Goal: Task Accomplishment & Management: Manage account settings

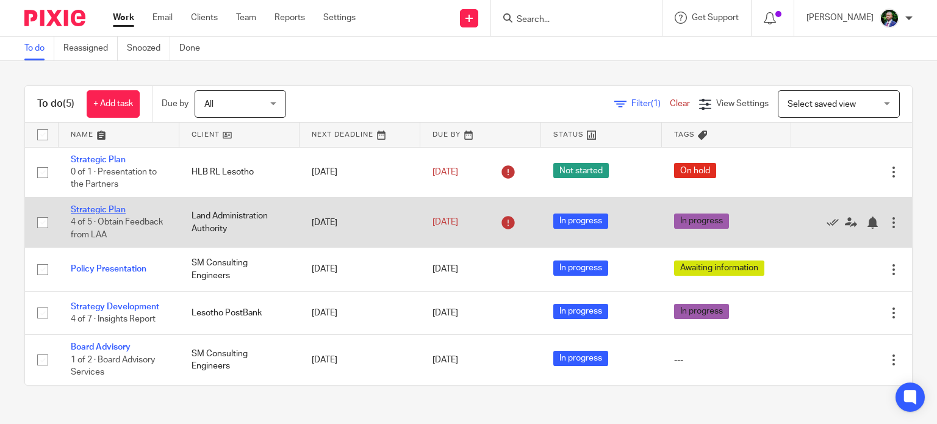
click at [96, 207] on link "Strategic Plan" at bounding box center [98, 210] width 55 height 9
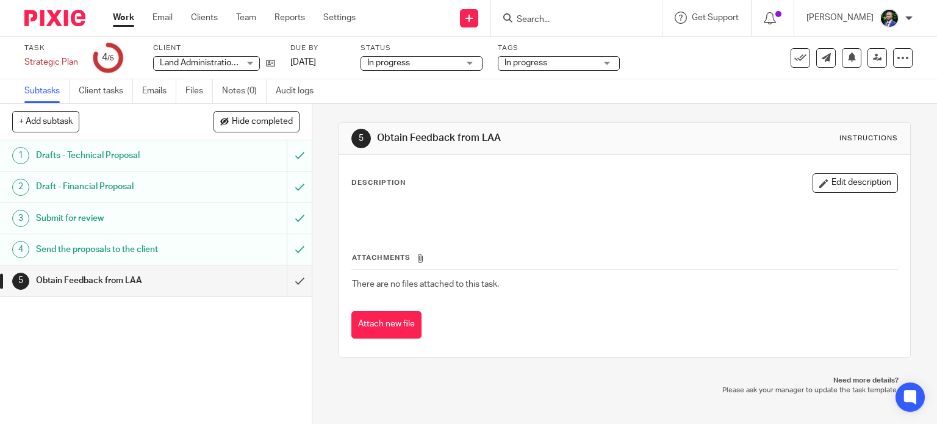
click at [129, 274] on h1 "Obtain Feedback from LAA" at bounding box center [115, 280] width 159 height 18
click at [831, 182] on button "Edit description" at bounding box center [854, 183] width 85 height 20
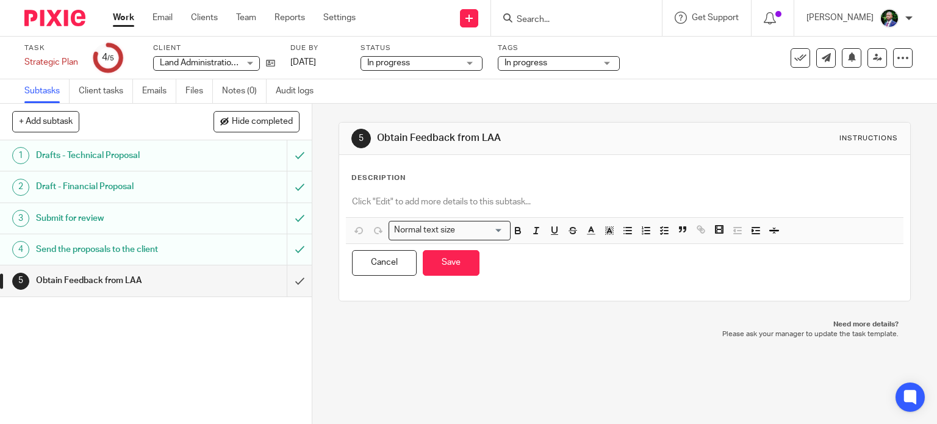
click at [357, 202] on p at bounding box center [625, 202] width 546 height 12
